Goal: Navigation & Orientation: Understand site structure

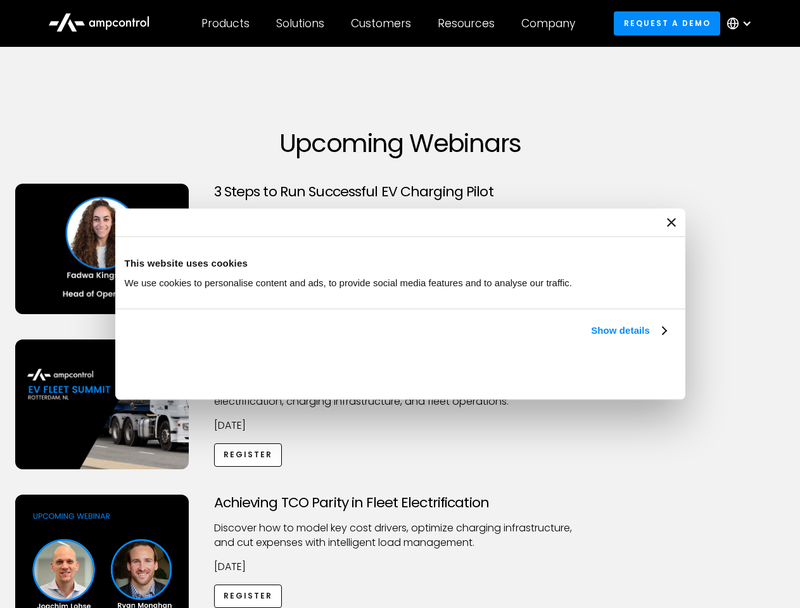
click at [591, 338] on link "Show details" at bounding box center [628, 330] width 75 height 15
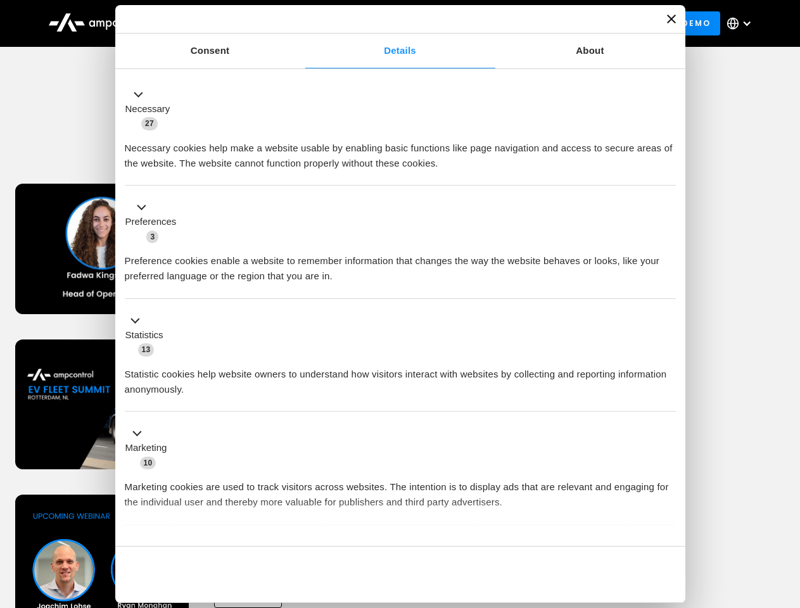
click at [668, 171] on div "Necessary cookies help make a website usable by enabling basic functions like p…" at bounding box center [400, 151] width 551 height 40
click at [786, 511] on div "Achieving TCO Parity in Fleet Electrification Discover how to model key cost dr…" at bounding box center [401, 594] width 796 height 199
click at [390, 23] on div "Customers" at bounding box center [381, 23] width 60 height 14
click at [225, 23] on div "Products" at bounding box center [225, 23] width 48 height 14
click at [301, 23] on div "Solutions" at bounding box center [300, 23] width 48 height 14
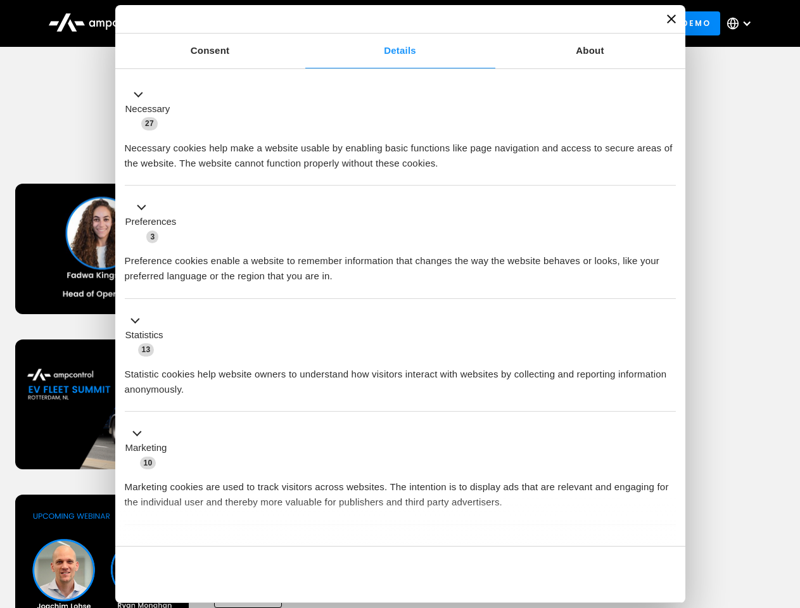
click at [383, 23] on div "Customers" at bounding box center [381, 23] width 60 height 14
click at [469, 23] on div "Resources" at bounding box center [466, 23] width 57 height 14
click at [552, 23] on div "Company" at bounding box center [548, 23] width 54 height 14
click at [742, 23] on div at bounding box center [747, 23] width 10 height 10
